Goal: Information Seeking & Learning: Compare options

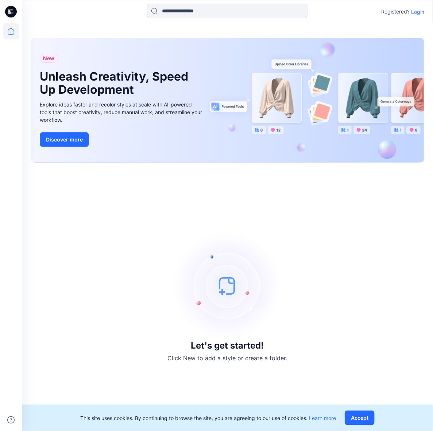
click at [344, 419] on div "This site uses cookies. By continuing to browse the site, you are agreeing to o…" at bounding box center [227, 418] width 411 height 26
click at [424, 11] on p "Login" at bounding box center [417, 12] width 13 height 8
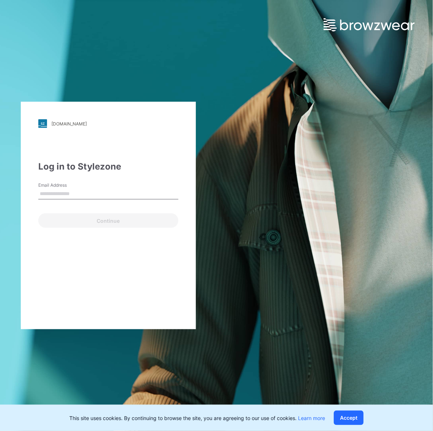
click at [59, 198] on input "Email Address" at bounding box center [108, 193] width 140 height 11
type input "**********"
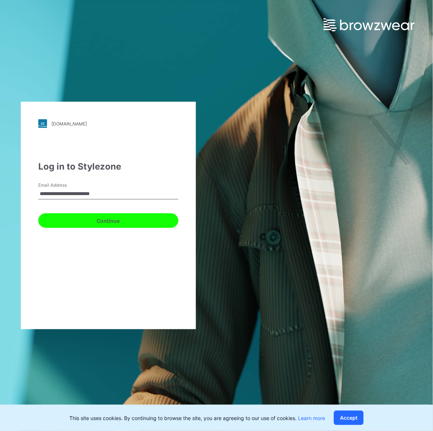
click at [92, 221] on button "Continue" at bounding box center [108, 220] width 140 height 15
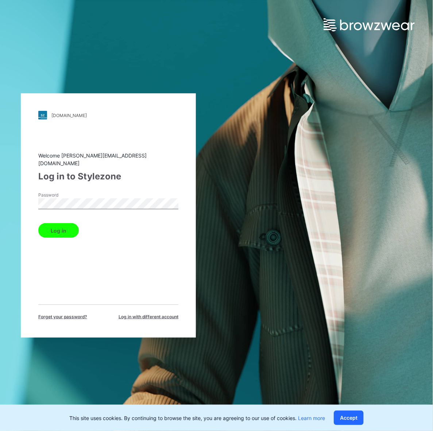
click at [64, 227] on button "Log in" at bounding box center [58, 230] width 40 height 15
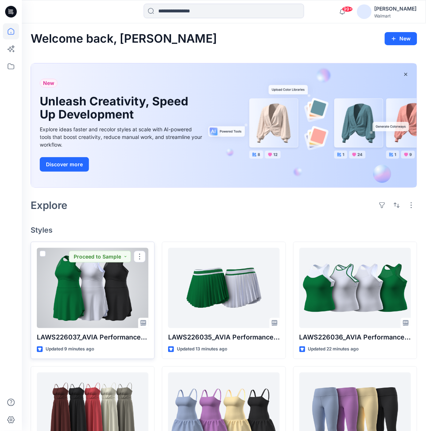
click at [113, 311] on div at bounding box center [93, 288] width 112 height 80
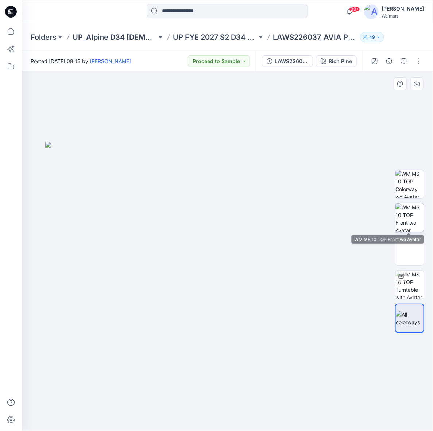
click at [408, 213] on img at bounding box center [409, 217] width 28 height 28
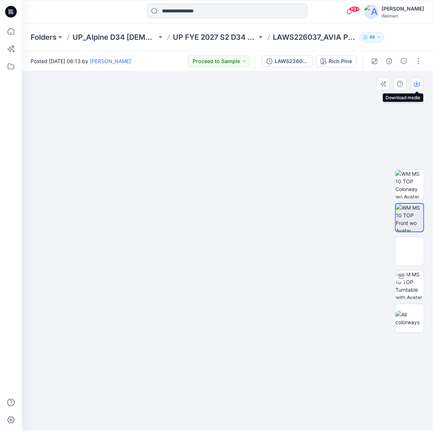
click at [417, 86] on icon "button" at bounding box center [417, 84] width 6 height 4
click at [369, 210] on img at bounding box center [227, 250] width 359 height 359
click at [347, 63] on div "Rich Pine" at bounding box center [339, 61] width 23 height 8
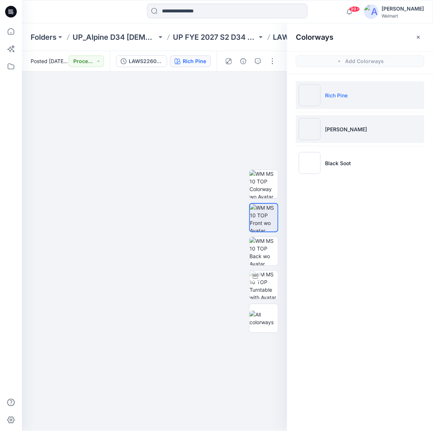
click at [349, 132] on p "[PERSON_NAME]" at bounding box center [346, 129] width 42 height 8
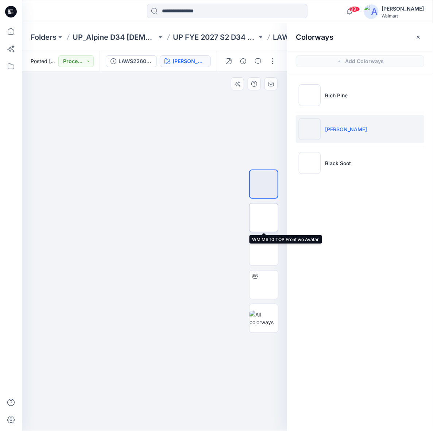
click at [264, 218] on img at bounding box center [264, 218] width 0 height 0
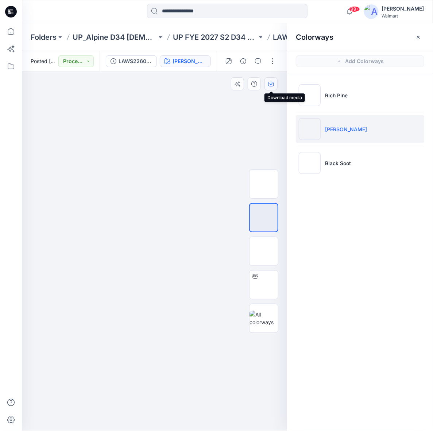
click at [265, 82] on button "button" at bounding box center [270, 83] width 13 height 13
click at [345, 222] on div "Colorways Add Colorways Rich Pine Vivid White Black Soot" at bounding box center [360, 227] width 146 height 408
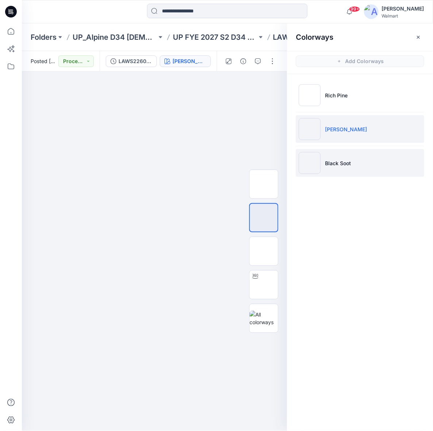
click at [324, 172] on li "Black Soot" at bounding box center [360, 163] width 128 height 28
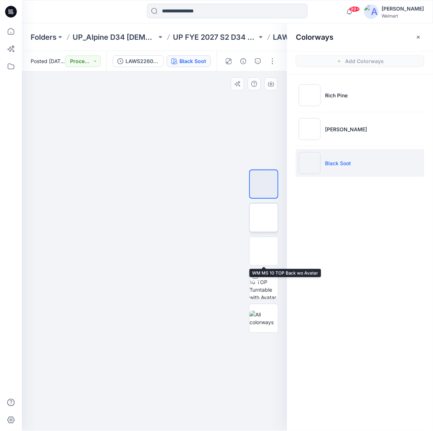
click at [264, 218] on img at bounding box center [264, 218] width 0 height 0
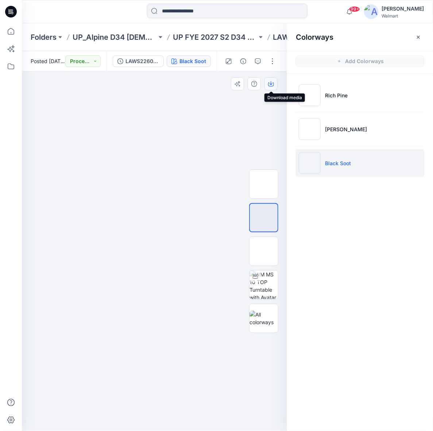
click at [265, 80] on button "button" at bounding box center [270, 83] width 13 height 13
drag, startPoint x: 359, startPoint y: 283, endPoint x: 358, endPoint y: 277, distance: 5.9
click at [359, 283] on div "Colorways Add Colorways Rich Pine Vivid White Black Soot" at bounding box center [360, 227] width 146 height 408
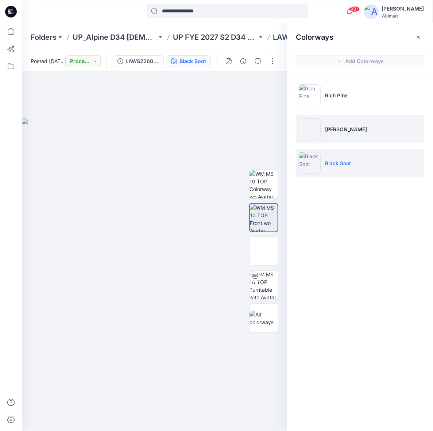
click at [353, 127] on li "[PERSON_NAME]" at bounding box center [360, 129] width 128 height 28
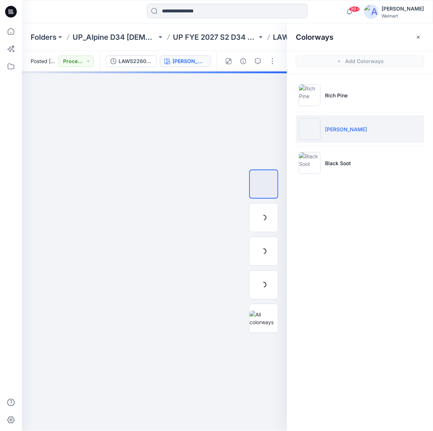
click at [351, 130] on p "[PERSON_NAME]" at bounding box center [346, 129] width 42 height 8
click at [264, 251] on img at bounding box center [264, 251] width 0 height 0
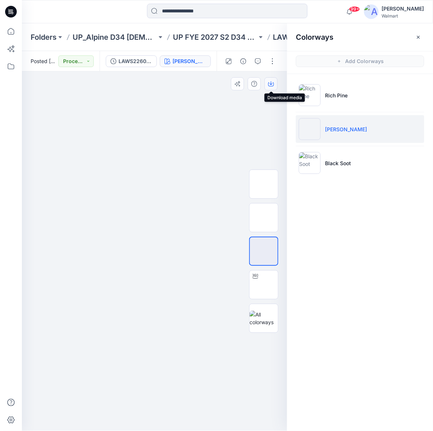
click at [269, 79] on button "button" at bounding box center [270, 83] width 13 height 13
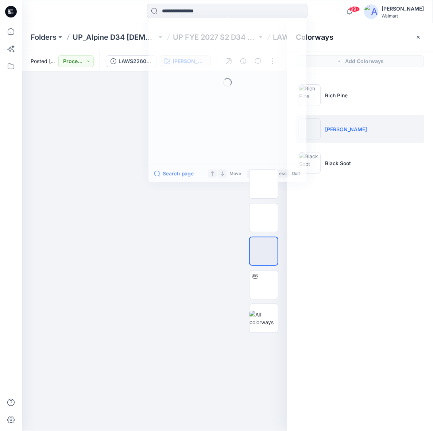
click at [229, 12] on input at bounding box center [227, 11] width 160 height 15
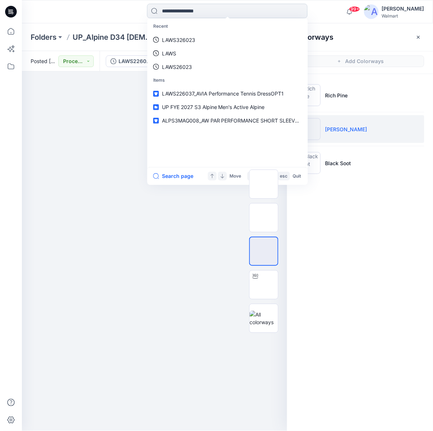
paste input "**********"
type input "**********"
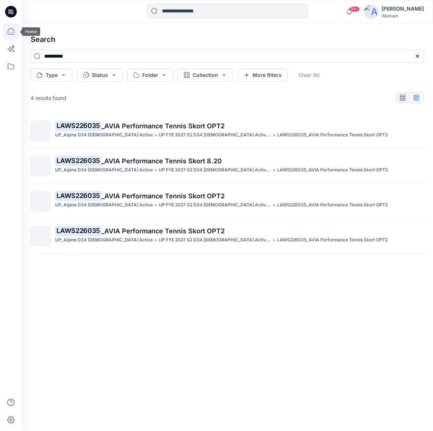
click at [6, 34] on icon at bounding box center [11, 31] width 16 height 16
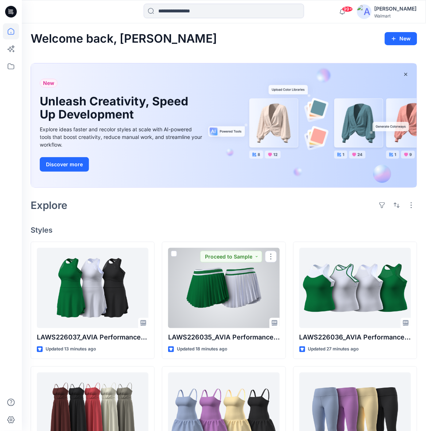
click at [247, 269] on div at bounding box center [224, 288] width 112 height 80
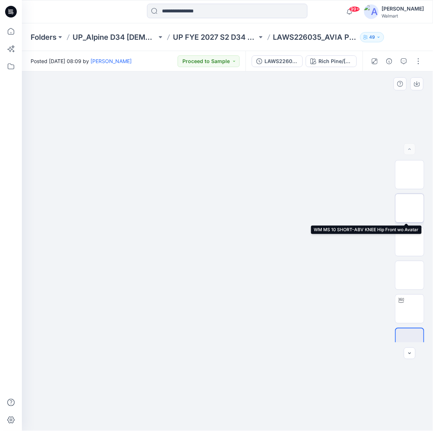
click at [409, 208] on img at bounding box center [409, 208] width 0 height 0
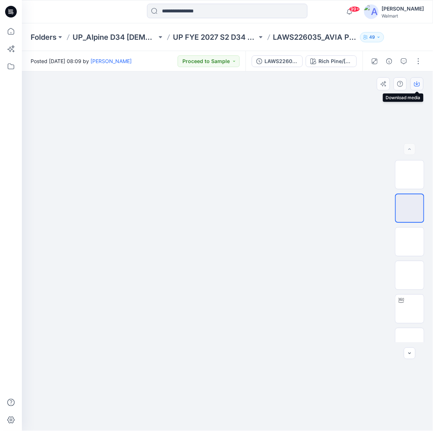
click at [412, 81] on button "button" at bounding box center [416, 83] width 13 height 13
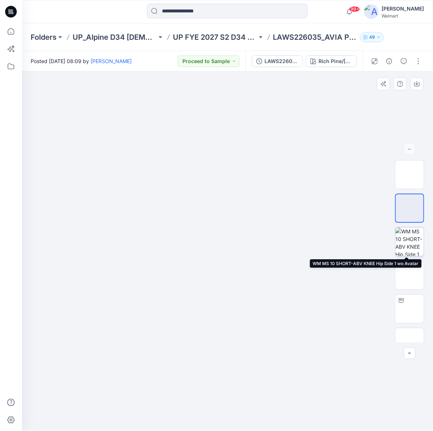
click at [416, 236] on img at bounding box center [409, 242] width 28 height 28
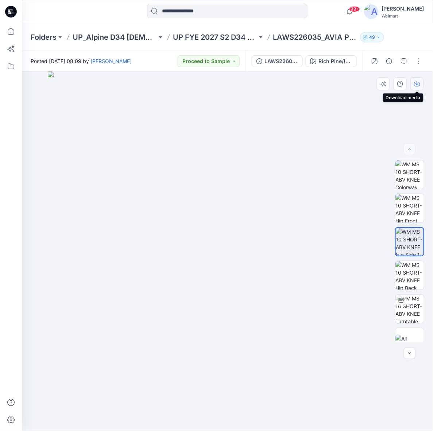
click at [414, 84] on icon "button" at bounding box center [417, 84] width 6 height 4
click at [316, 62] on button "Rich Pine/[PERSON_NAME]" at bounding box center [331, 61] width 51 height 12
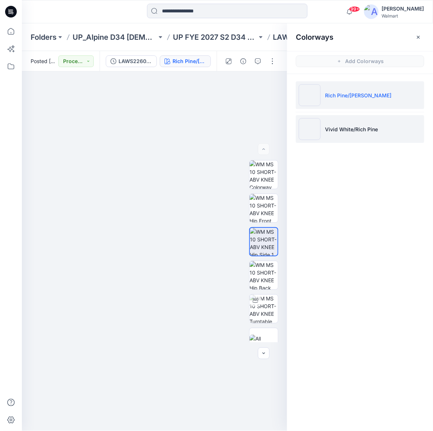
click at [323, 140] on li "Vivid White/Rich Pine" at bounding box center [360, 129] width 128 height 28
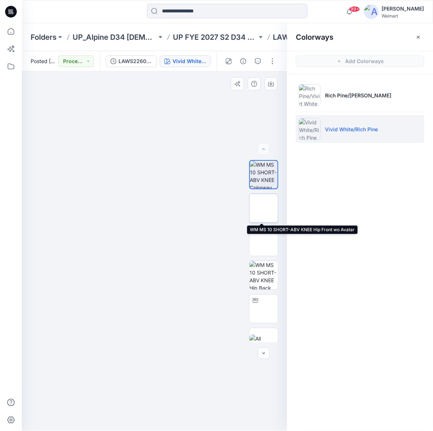
click at [264, 208] on img at bounding box center [264, 208] width 0 height 0
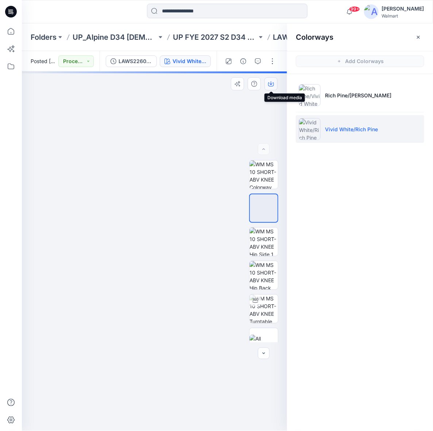
click at [269, 85] on icon "button" at bounding box center [271, 84] width 6 height 6
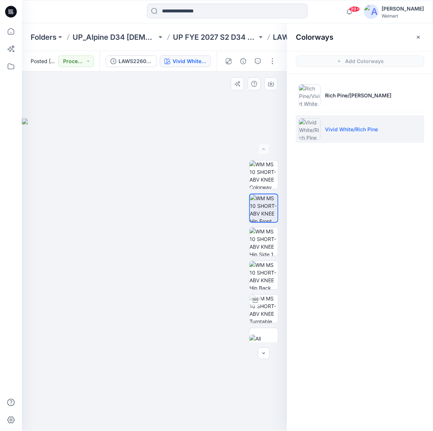
click at [203, 230] on img at bounding box center [154, 274] width 265 height 312
click at [263, 239] on img at bounding box center [263, 242] width 28 height 28
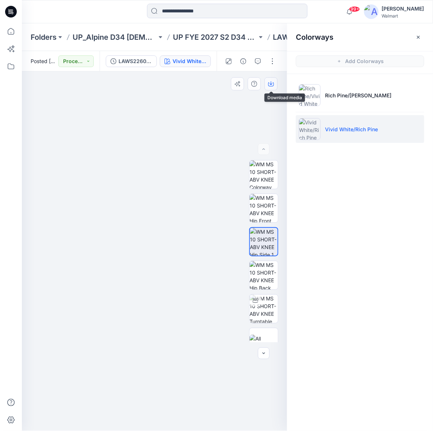
click at [268, 87] on button "button" at bounding box center [270, 83] width 13 height 13
click at [132, 343] on img at bounding box center [154, 274] width 265 height 312
click at [8, 23] on icon at bounding box center [11, 31] width 16 height 16
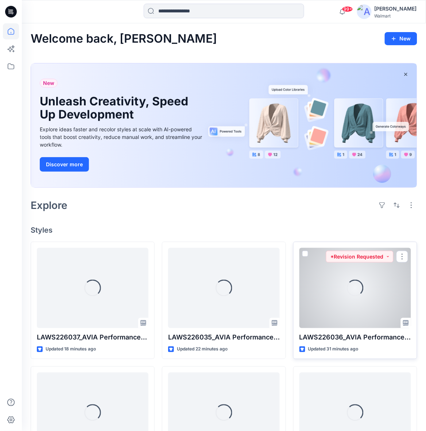
click at [357, 296] on div "Loading..." at bounding box center [355, 288] width 23 height 23
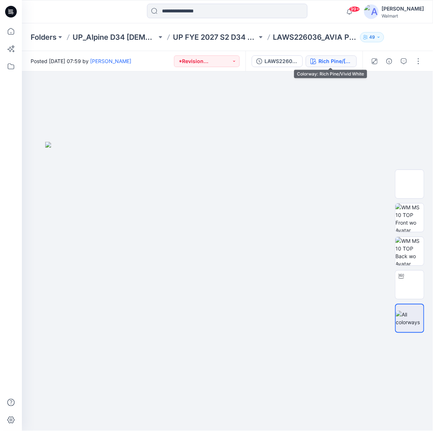
click at [330, 59] on div "Rich Pine/[PERSON_NAME]" at bounding box center [335, 61] width 34 height 8
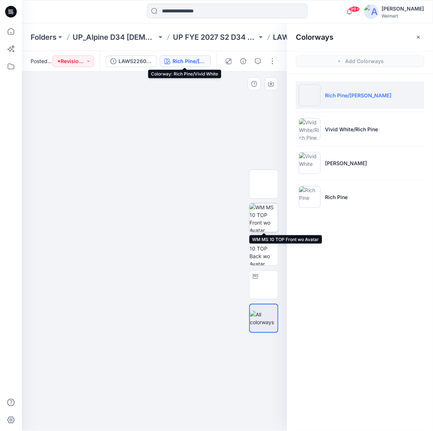
click at [267, 219] on img at bounding box center [263, 217] width 28 height 28
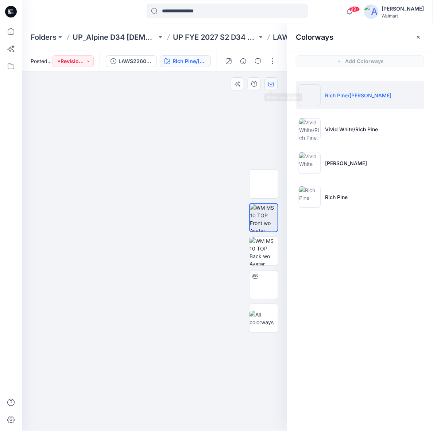
click at [270, 89] on button "button" at bounding box center [270, 83] width 13 height 13
click at [131, 118] on img at bounding box center [154, 118] width 265 height 0
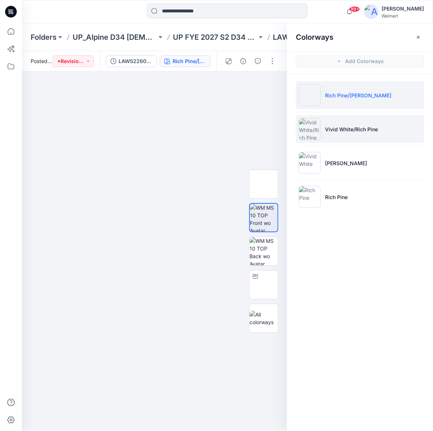
click at [324, 119] on li "Vivid White/Rich Pine" at bounding box center [360, 129] width 128 height 28
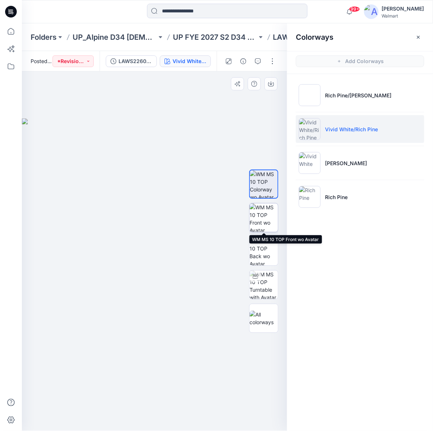
click at [269, 216] on img at bounding box center [263, 217] width 28 height 28
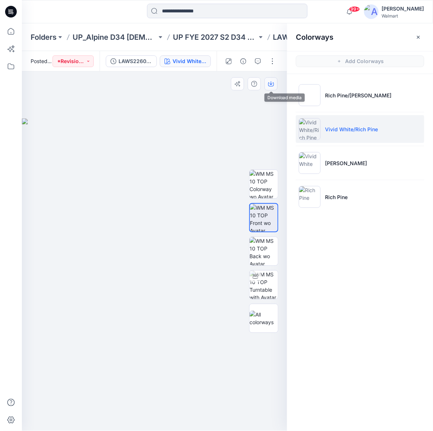
click at [275, 80] on button "button" at bounding box center [270, 83] width 13 height 13
click at [188, 249] on img at bounding box center [154, 274] width 265 height 312
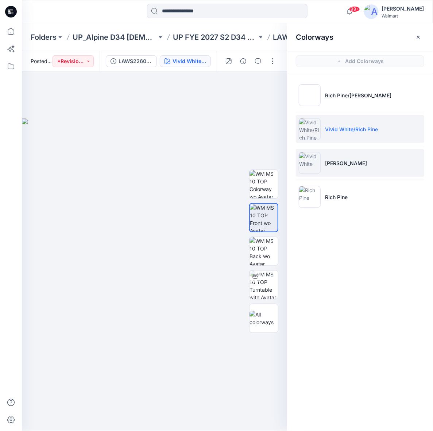
click at [345, 170] on li "[PERSON_NAME]" at bounding box center [360, 163] width 128 height 28
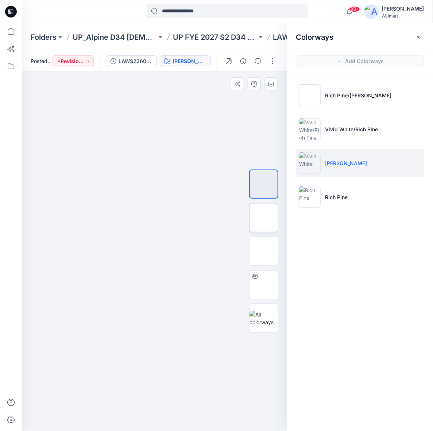
click at [264, 218] on img at bounding box center [264, 218] width 0 height 0
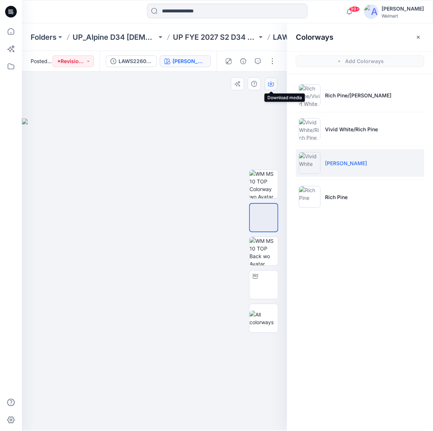
click at [271, 86] on icon "button" at bounding box center [271, 84] width 6 height 6
click at [127, 258] on img at bounding box center [154, 274] width 265 height 312
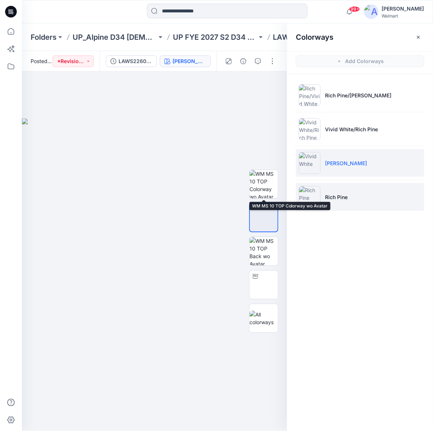
click at [308, 188] on img at bounding box center [310, 197] width 22 height 22
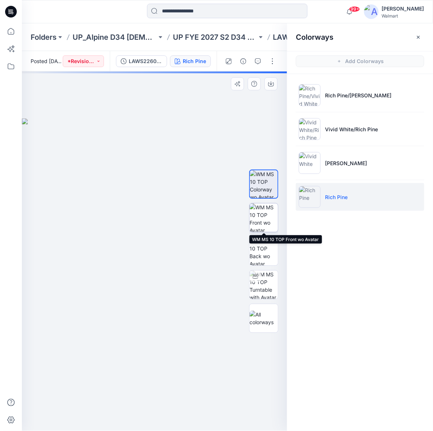
click at [258, 217] on img at bounding box center [263, 217] width 28 height 28
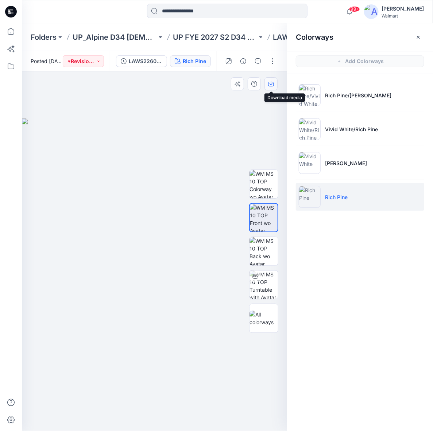
click at [270, 90] on button "button" at bounding box center [270, 83] width 13 height 13
click at [183, 340] on img at bounding box center [154, 274] width 265 height 312
click at [265, 247] on img at bounding box center [263, 251] width 28 height 28
click at [269, 82] on icon "button" at bounding box center [271, 84] width 6 height 6
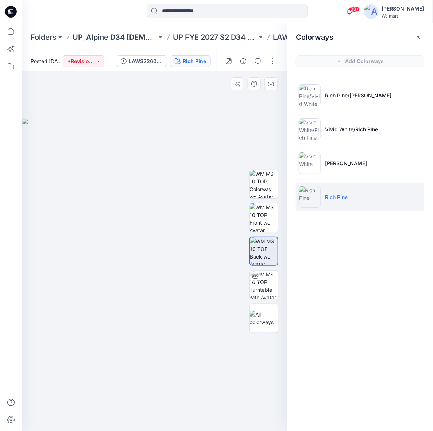
click at [128, 263] on img at bounding box center [154, 274] width 265 height 312
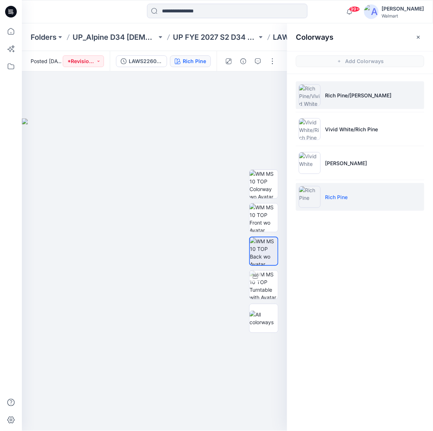
click at [344, 105] on li "Rich Pine/[PERSON_NAME]" at bounding box center [360, 95] width 128 height 28
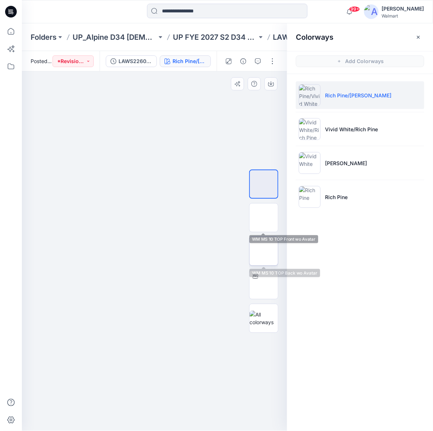
click at [264, 251] on img at bounding box center [264, 251] width 0 height 0
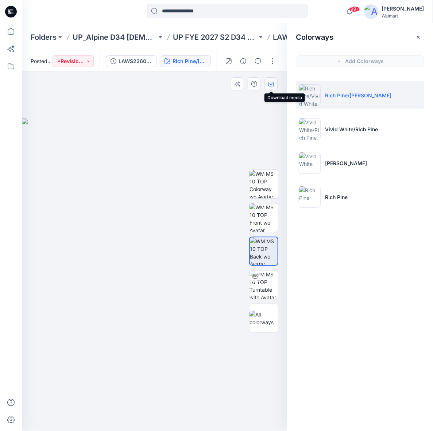
click at [269, 85] on icon "button" at bounding box center [271, 84] width 6 height 6
drag, startPoint x: 150, startPoint y: 235, endPoint x: 155, endPoint y: 232, distance: 6.6
click at [149, 236] on img at bounding box center [154, 274] width 265 height 312
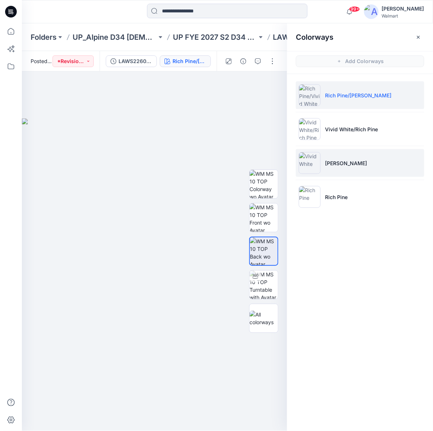
click at [320, 159] on img at bounding box center [310, 163] width 22 height 22
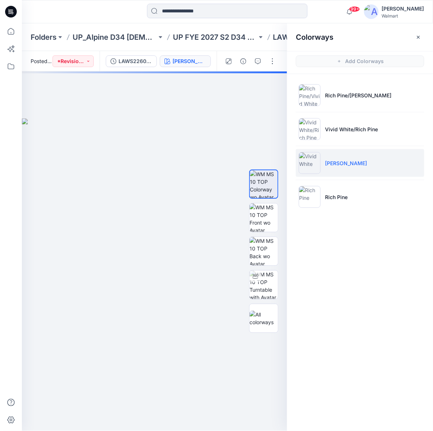
click at [307, 162] on img at bounding box center [310, 163] width 22 height 22
click at [250, 113] on div at bounding box center [154, 250] width 265 height 359
click at [264, 238] on img at bounding box center [263, 251] width 28 height 28
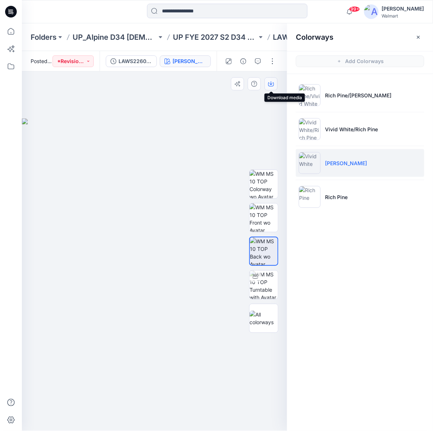
click at [268, 82] on icon "button" at bounding box center [271, 84] width 6 height 6
click at [422, 36] on button "button" at bounding box center [418, 37] width 12 height 12
